Goal: Check status: Check status

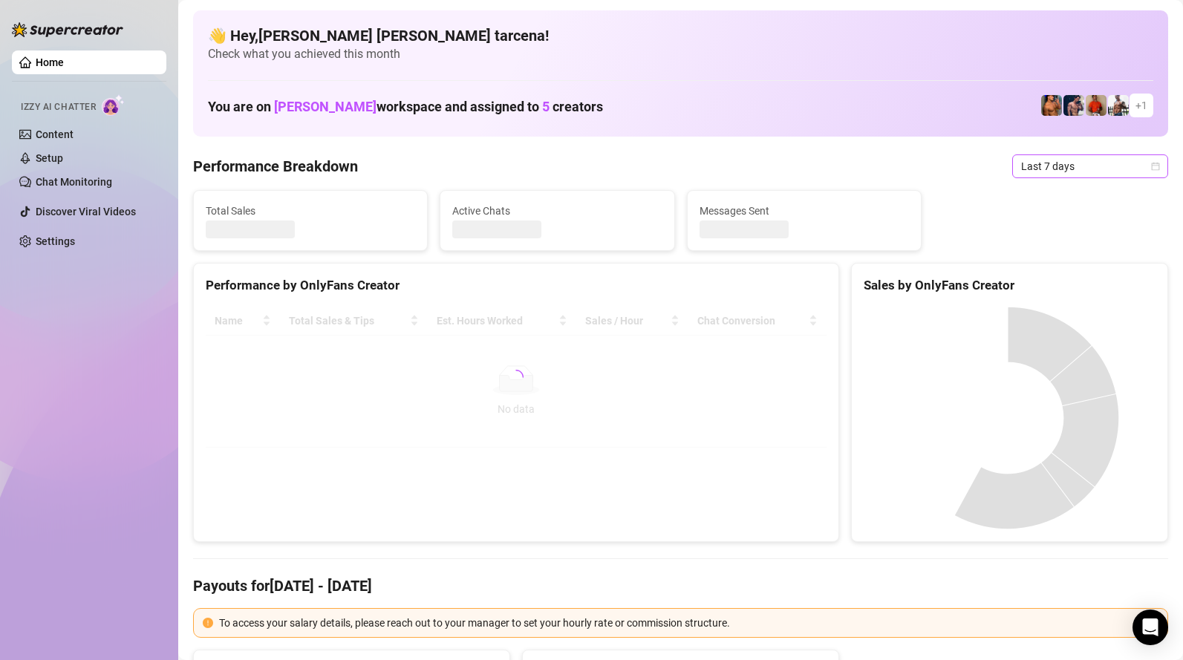
click at [1095, 166] on span "Last 7 days" at bounding box center [1091, 166] width 138 height 22
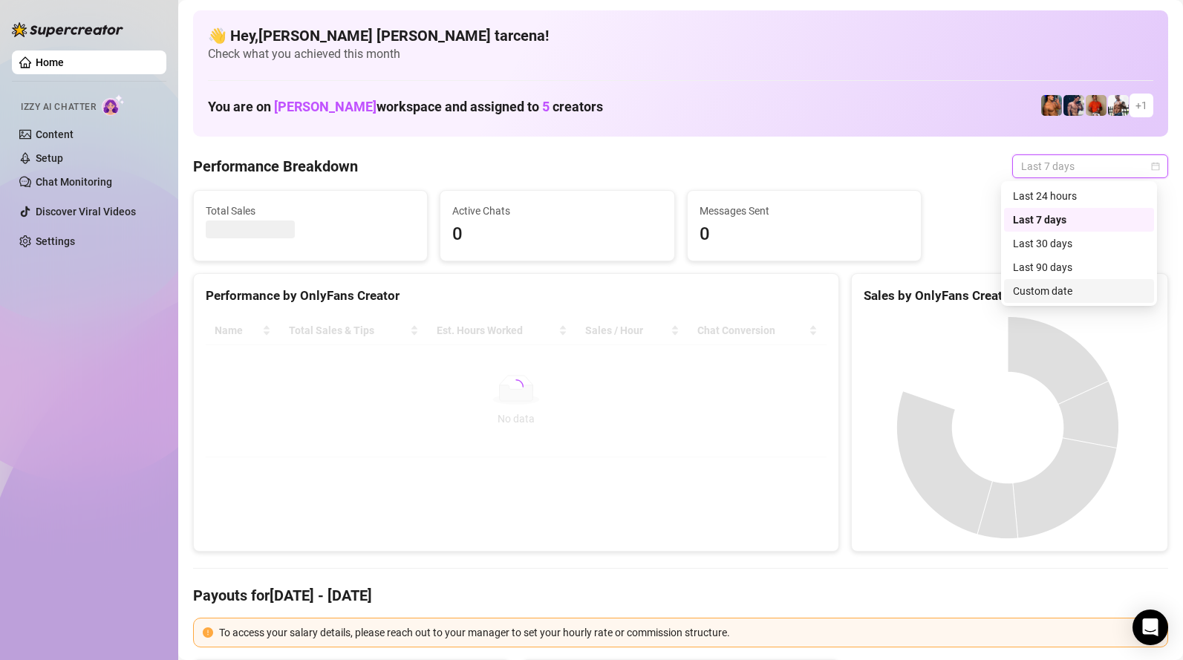
click at [1079, 297] on div "Custom date" at bounding box center [1079, 291] width 132 height 16
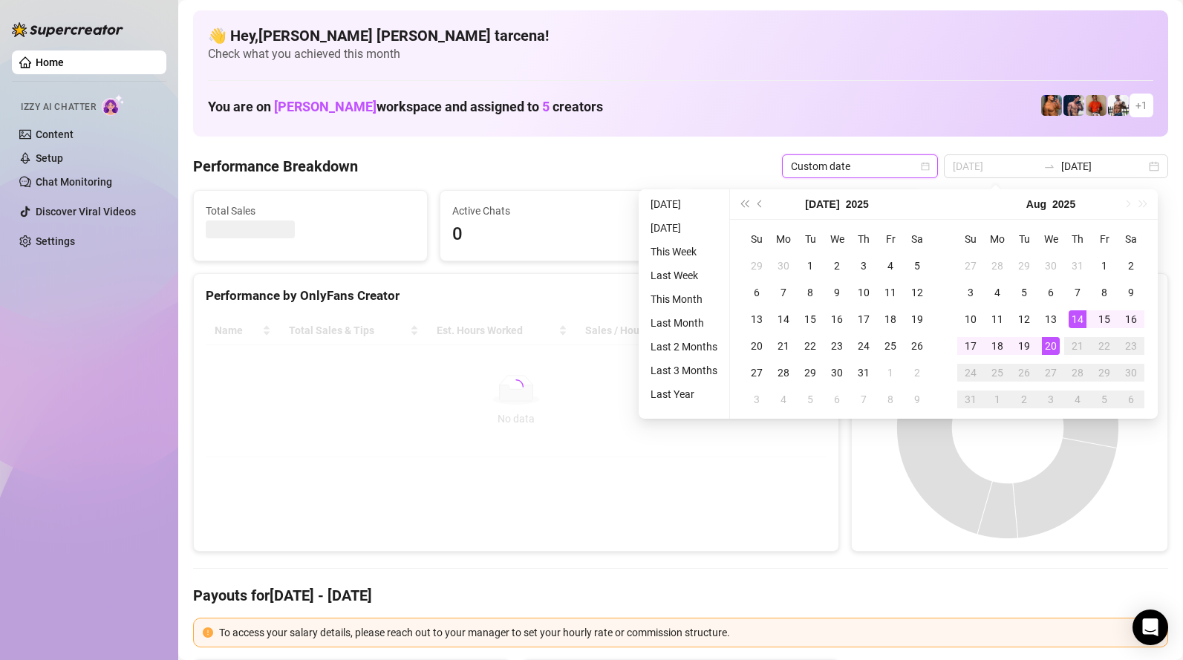
type input "[DATE]"
click at [1047, 347] on div "20" at bounding box center [1051, 346] width 18 height 18
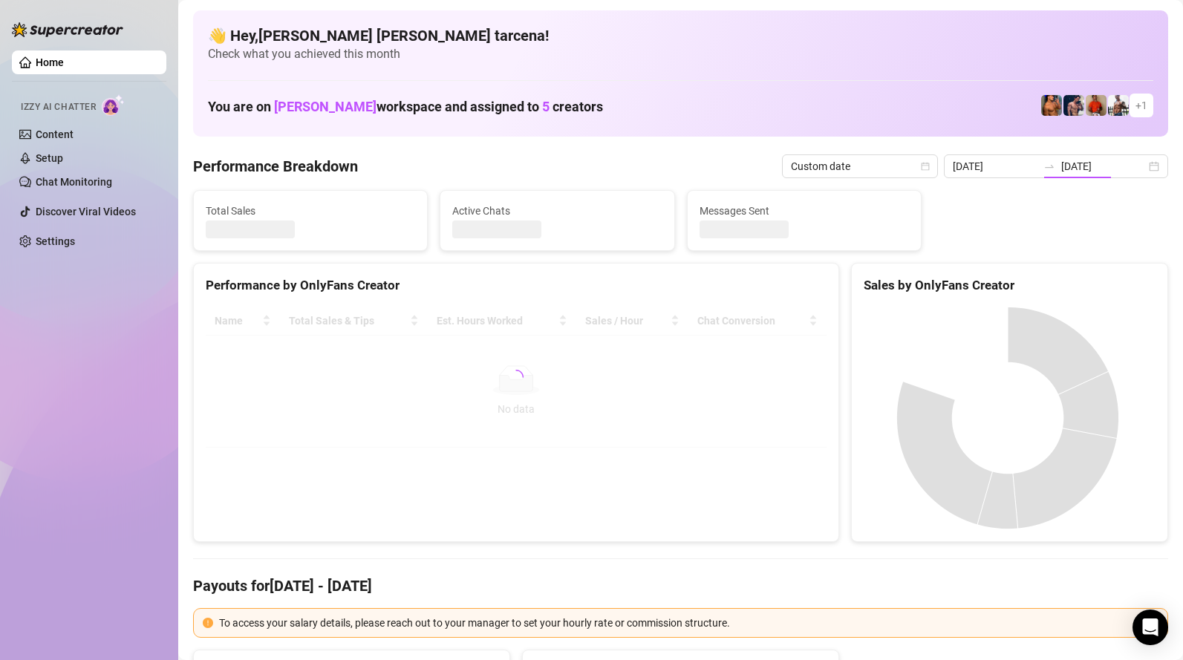
type input "[DATE]"
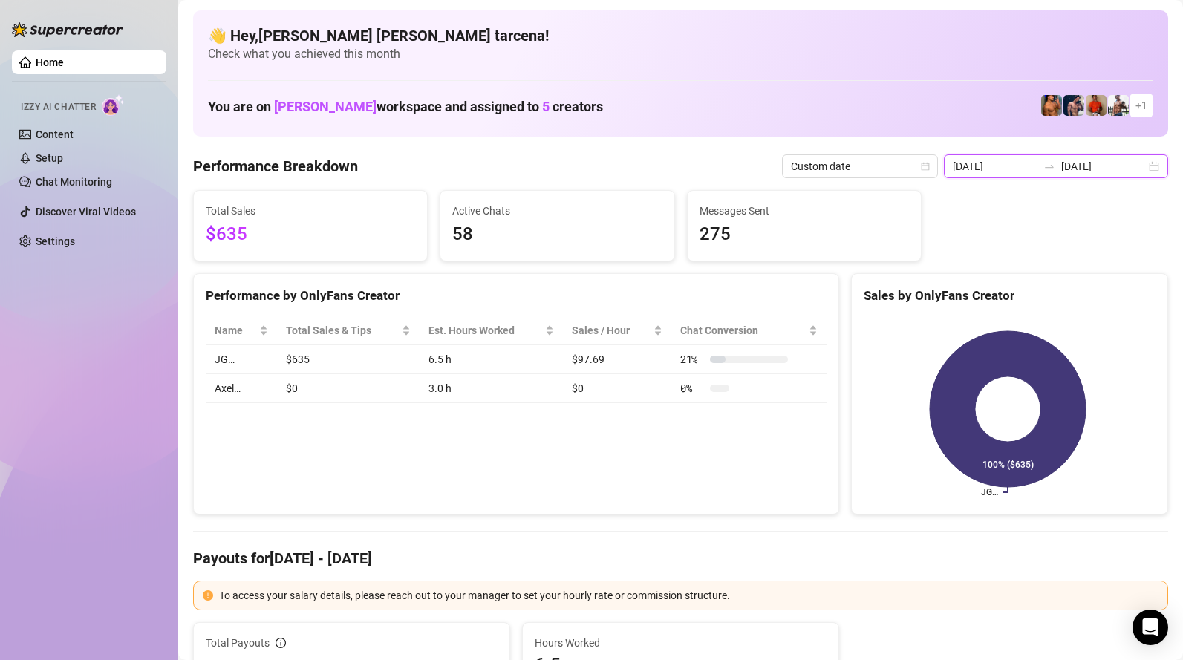
click at [1030, 169] on input "[DATE]" at bounding box center [995, 166] width 85 height 16
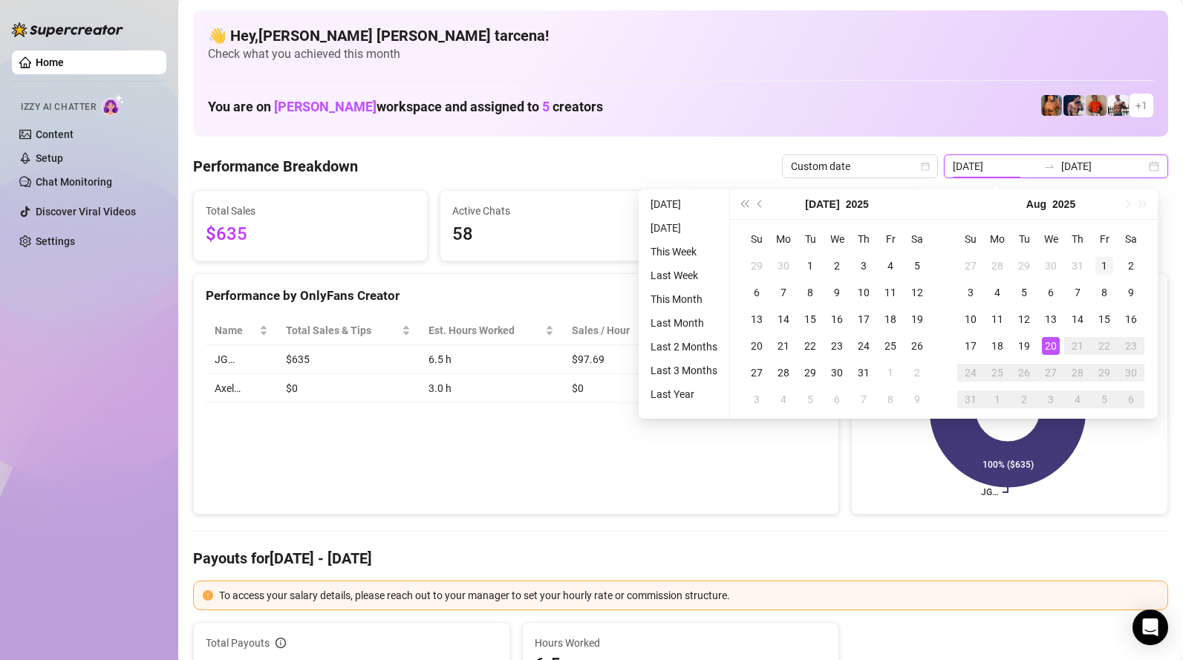
type input "[DATE]"
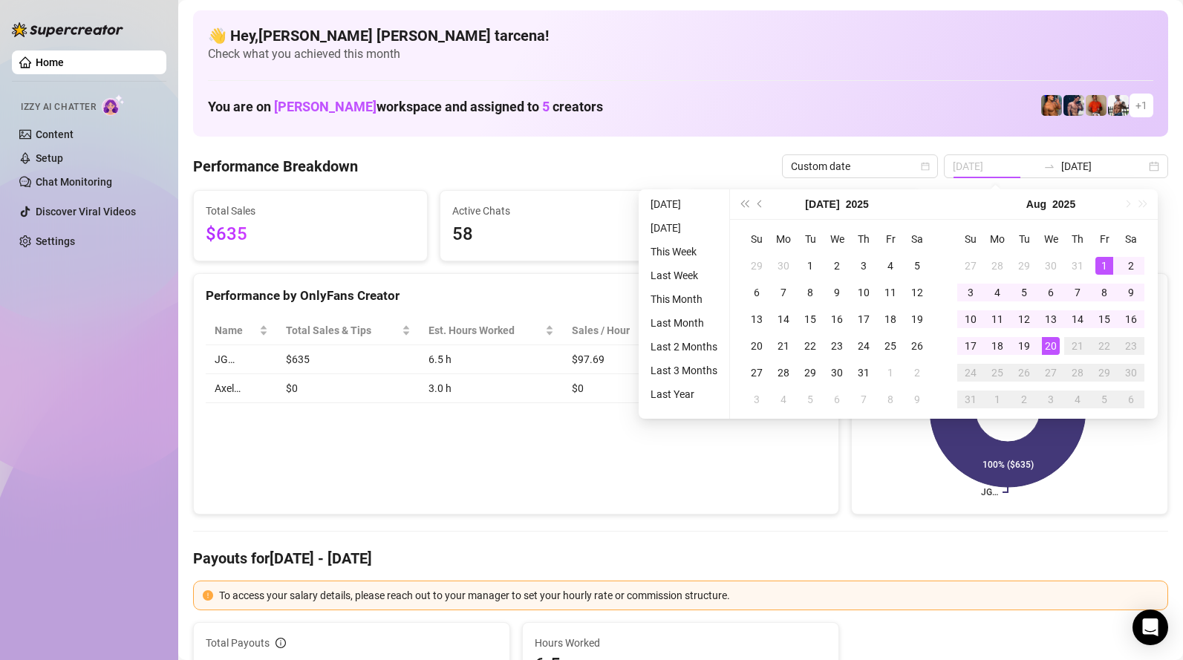
click at [1098, 268] on div "1" at bounding box center [1105, 266] width 18 height 18
type input "[DATE]"
click at [1053, 343] on div "20" at bounding box center [1051, 346] width 18 height 18
type input "[DATE]"
